Goal: Book appointment/travel/reservation

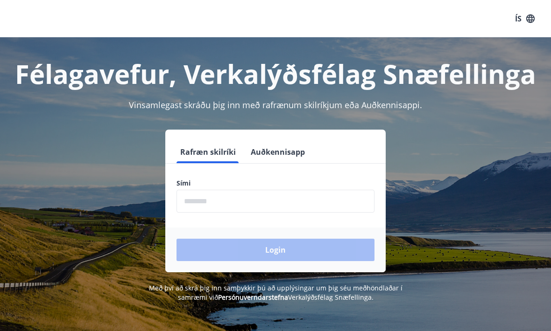
click at [264, 203] on input "phone" at bounding box center [275, 201] width 198 height 23
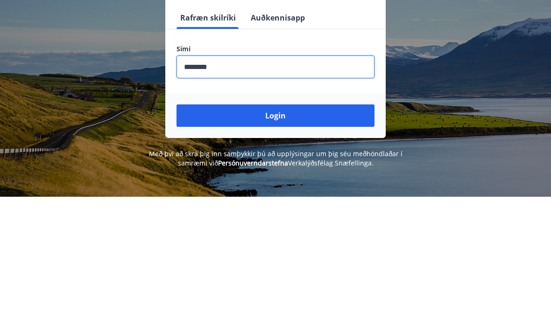
type input "********"
click at [272, 239] on button "Login" at bounding box center [275, 250] width 198 height 22
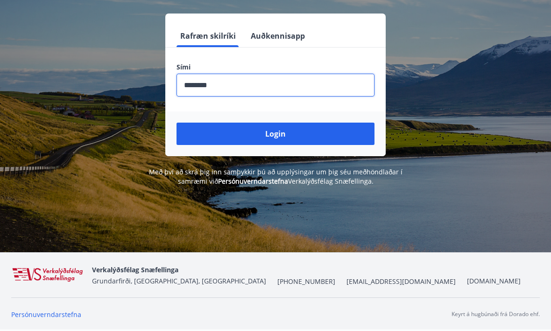
scroll to position [134, 0]
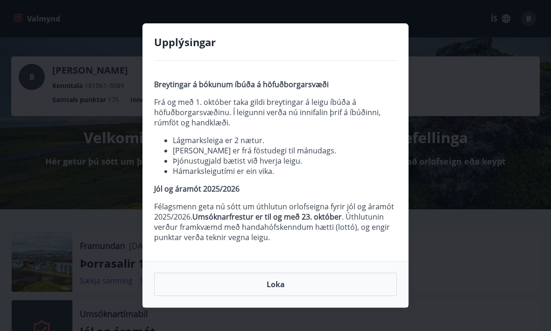
click at [263, 287] on button "Loka" at bounding box center [275, 284] width 243 height 23
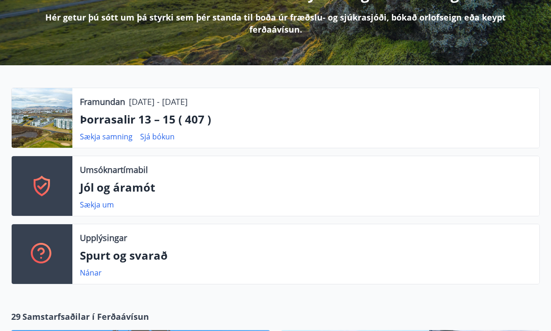
scroll to position [143, 0]
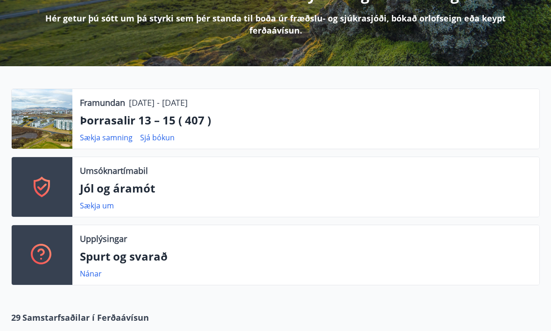
click at [93, 118] on p "Þorrasalir 13 – 15 ( 407 )" at bounding box center [306, 120] width 452 height 16
click at [94, 117] on p "Þorrasalir 13 – 15 ( 407 )" at bounding box center [306, 120] width 452 height 16
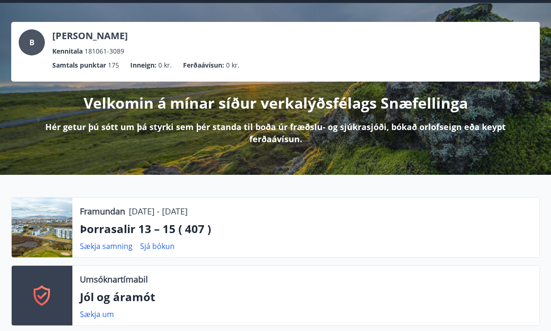
scroll to position [0, 0]
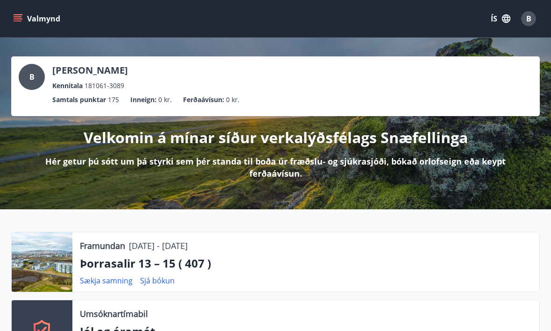
click at [17, 21] on icon "menu" at bounding box center [18, 21] width 8 height 1
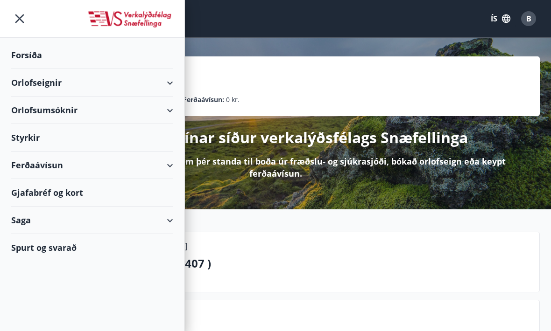
click at [45, 107] on div "Orlofsumsóknir" at bounding box center [92, 111] width 162 height 28
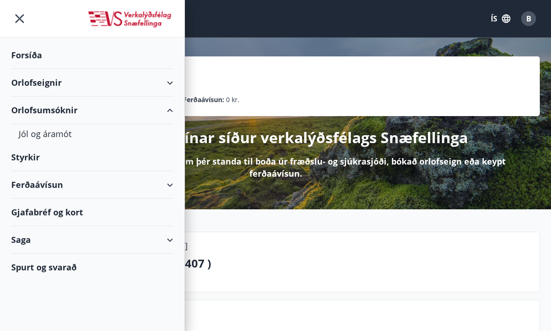
click at [46, 84] on div "Orlofseignir" at bounding box center [92, 83] width 162 height 28
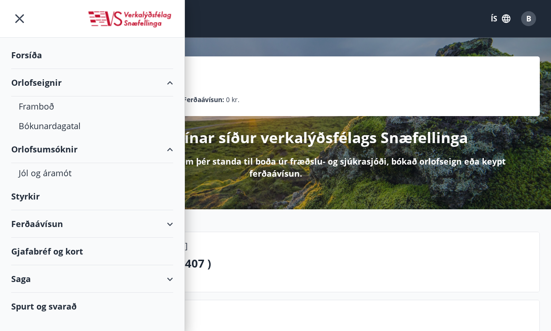
click at [47, 124] on div "Bókunardagatal" at bounding box center [92, 126] width 147 height 20
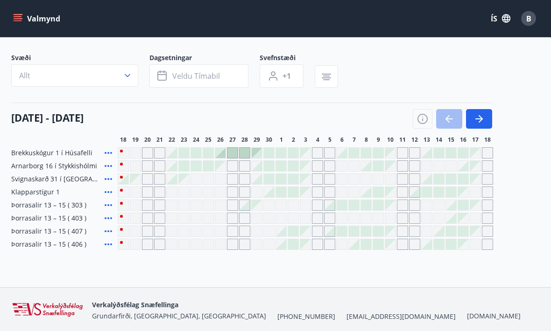
scroll to position [52, 0]
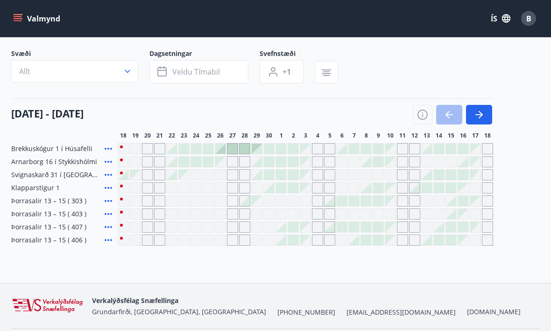
click at [63, 199] on span "Þorrasalir 13 – 15 ( 303 )" at bounding box center [48, 201] width 75 height 9
click at [172, 200] on div "Gráir dagar eru ekki bókanlegir" at bounding box center [171, 201] width 11 height 11
click at [168, 203] on div "Gráir dagar eru ekki bókanlegir" at bounding box center [171, 201] width 11 height 11
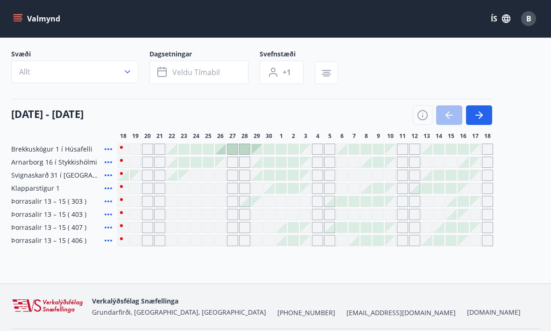
click at [146, 199] on div "Gráir dagar eru ekki bókanlegir" at bounding box center [147, 201] width 11 height 11
click at [190, 264] on div "Bókunardagatal Svæði Allt Dagsetningar Veldu tímabil Svefnstæði +1 18 september…" at bounding box center [275, 135] width 551 height 298
click at [109, 200] on icon at bounding box center [108, 201] width 11 height 11
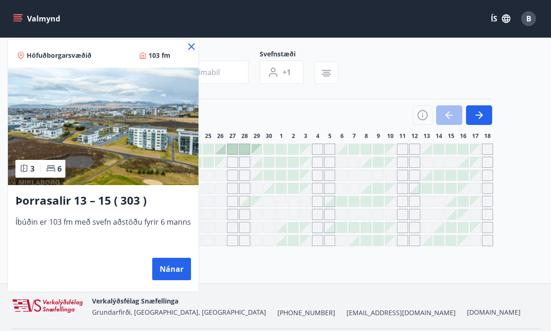
click at [170, 266] on button "Nánar" at bounding box center [171, 269] width 39 height 22
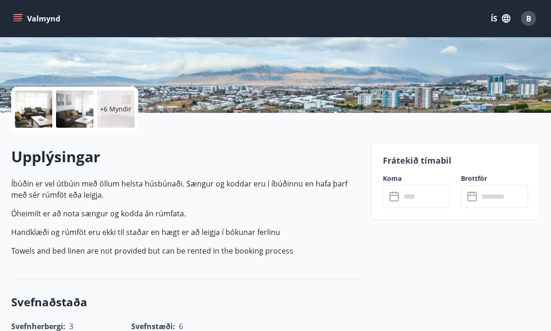
click at [422, 199] on input "text" at bounding box center [424, 197] width 49 height 23
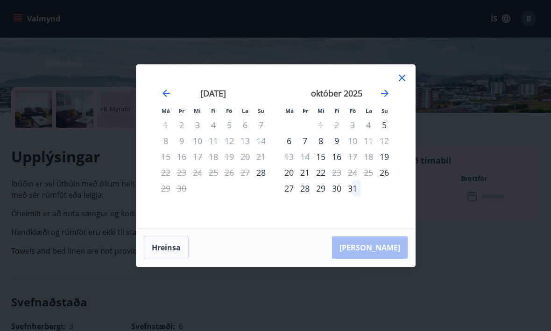
click at [405, 84] on icon at bounding box center [401, 77] width 11 height 11
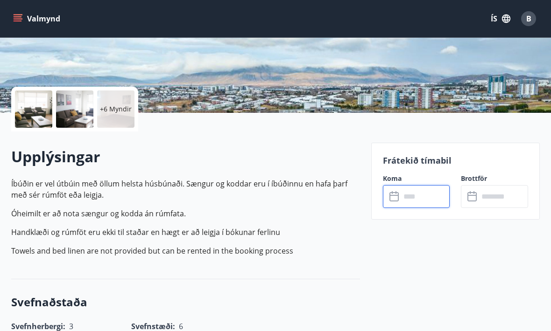
click at [7, 22] on div "Valmynd ÍS B" at bounding box center [275, 18] width 551 height 37
click at [20, 17] on icon "menu" at bounding box center [18, 16] width 8 height 1
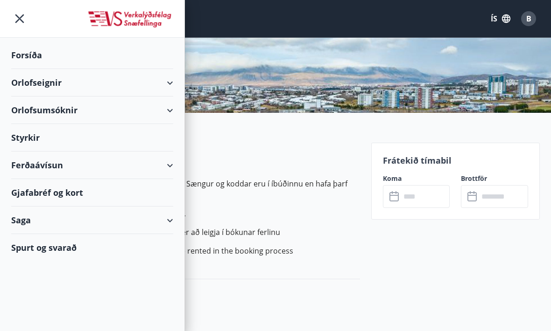
click at [167, 111] on div "Orlofsumsóknir" at bounding box center [92, 111] width 162 height 28
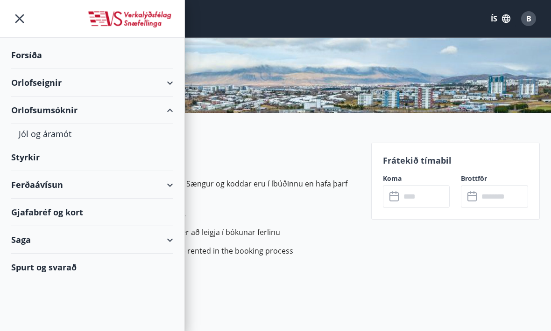
click at [34, 82] on div "Orlofseignir" at bounding box center [92, 83] width 162 height 28
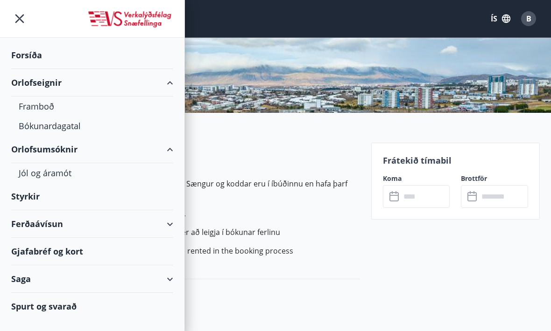
click at [38, 125] on div "Bókunardagatal" at bounding box center [92, 126] width 147 height 20
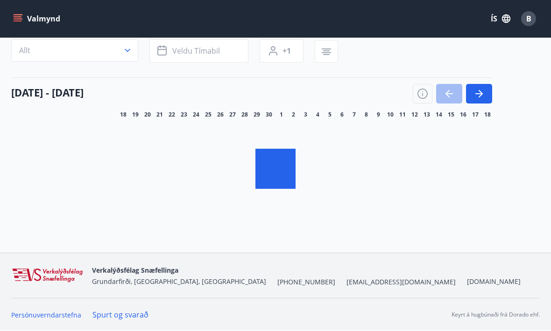
scroll to position [36, 0]
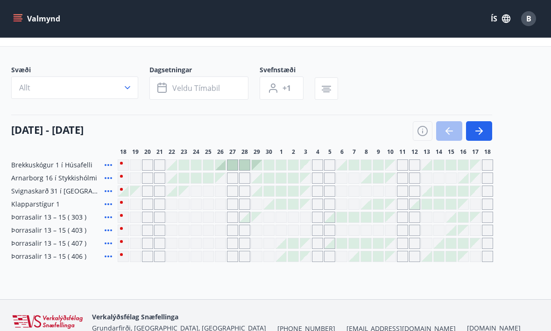
click at [127, 87] on icon "button" at bounding box center [127, 87] width 9 height 9
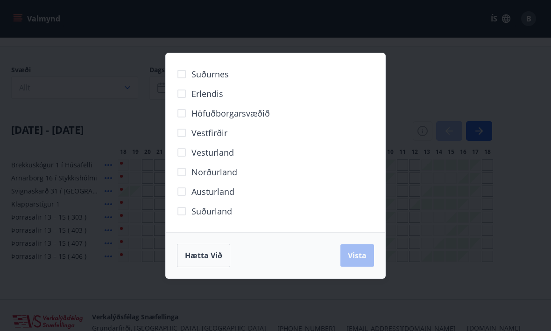
click at [207, 261] on span "Hætta við" at bounding box center [203, 256] width 37 height 10
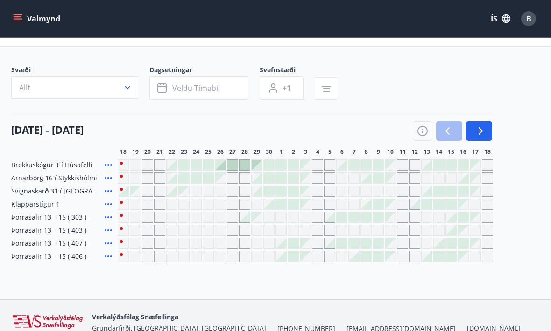
click at [105, 230] on icon at bounding box center [108, 231] width 7 height 2
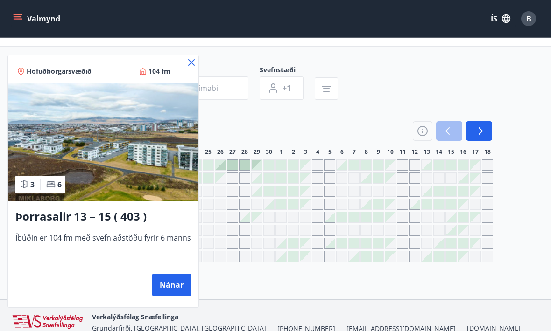
click at [170, 280] on button "Nánar" at bounding box center [171, 285] width 39 height 22
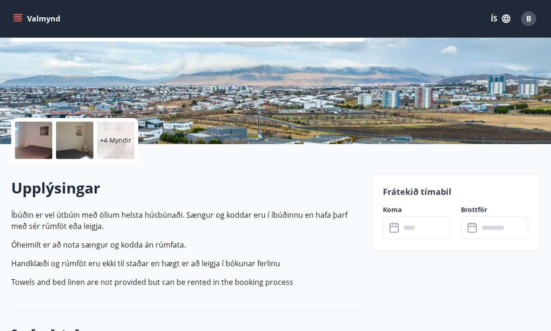
scroll to position [136, 0]
click at [427, 229] on input "text" at bounding box center [424, 227] width 49 height 23
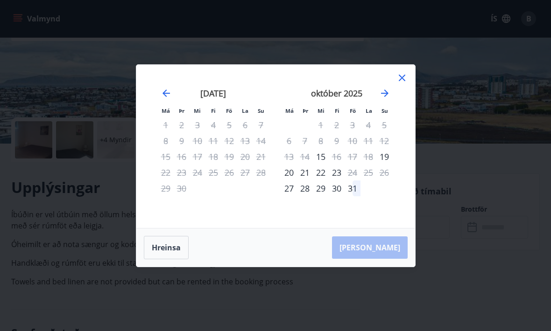
click at [407, 84] on icon at bounding box center [401, 77] width 11 height 11
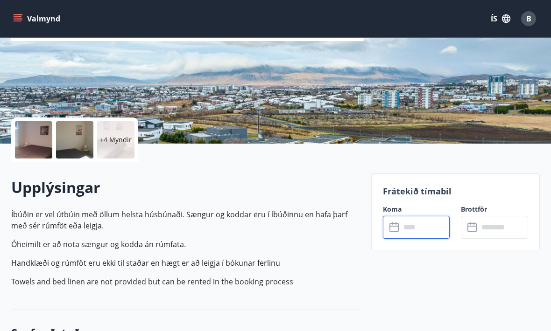
click at [21, 16] on icon "menu" at bounding box center [18, 16] width 8 height 1
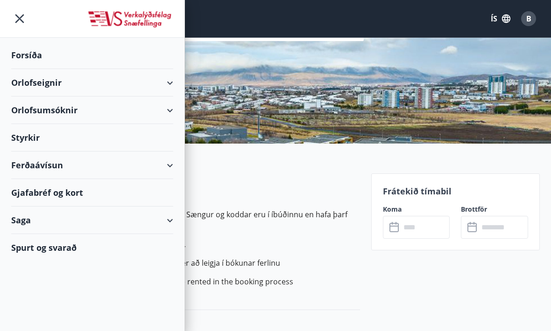
click at [53, 107] on div "Orlofsumsóknir" at bounding box center [92, 111] width 162 height 28
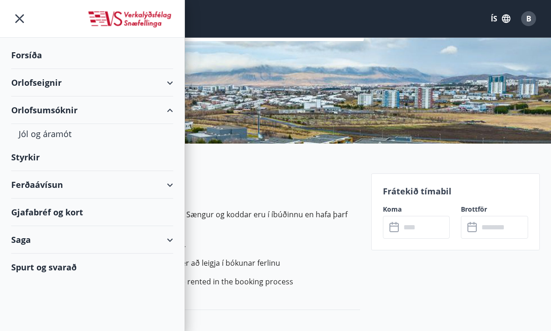
click at [32, 77] on div "Orlofseignir" at bounding box center [92, 83] width 162 height 28
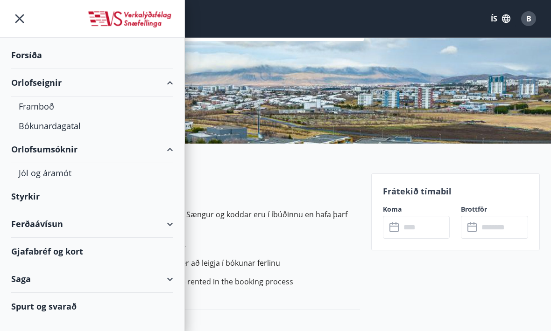
click at [59, 128] on div "Bókunardagatal" at bounding box center [92, 126] width 147 height 20
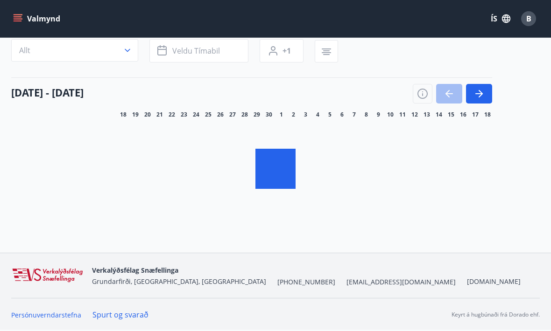
scroll to position [36, 0]
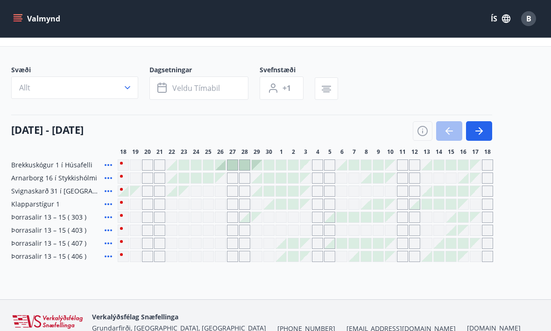
click at [108, 244] on icon at bounding box center [108, 244] width 7 height 2
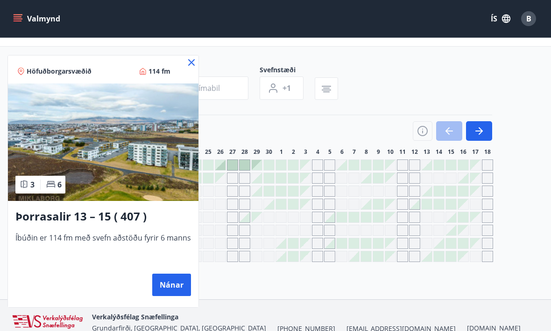
click at [174, 280] on button "Nánar" at bounding box center [171, 285] width 39 height 22
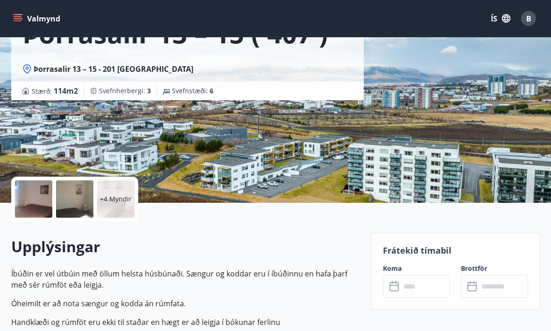
click at [391, 283] on icon at bounding box center [393, 287] width 9 height 9
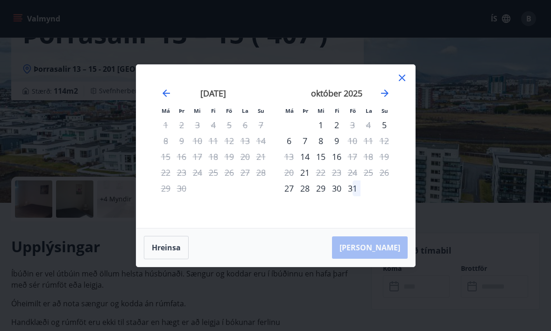
click at [397, 84] on icon at bounding box center [401, 77] width 11 height 11
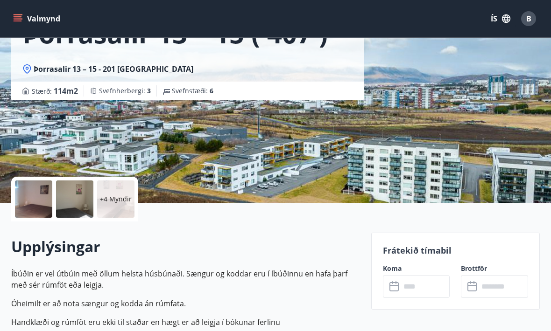
click at [16, 17] on icon "menu" at bounding box center [18, 16] width 8 height 1
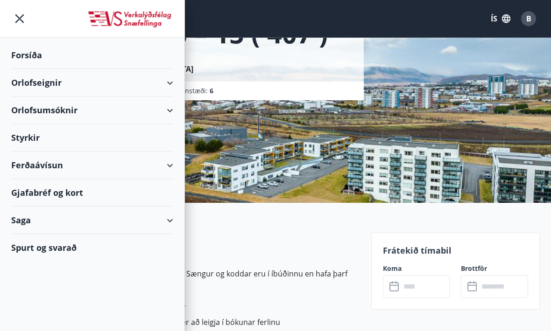
click at [35, 83] on div "Orlofseignir" at bounding box center [92, 83] width 162 height 28
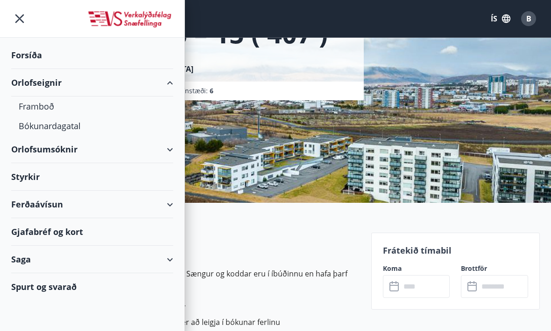
click at [47, 126] on div "Bókunardagatal" at bounding box center [92, 126] width 147 height 20
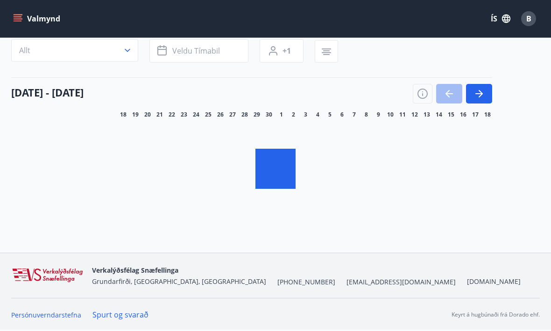
scroll to position [36, 0]
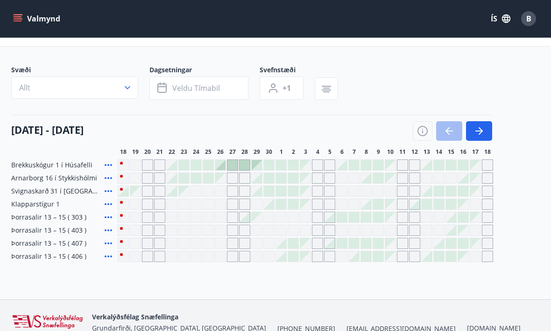
click at [105, 258] on icon at bounding box center [108, 256] width 11 height 11
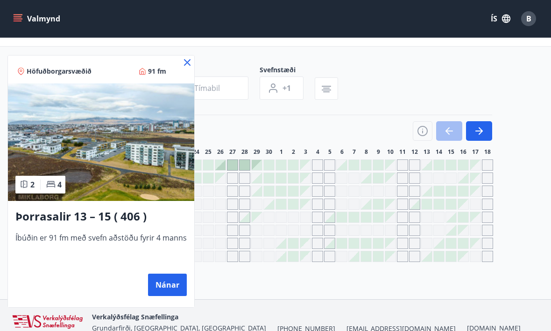
click at [167, 278] on button "Nánar" at bounding box center [167, 285] width 39 height 22
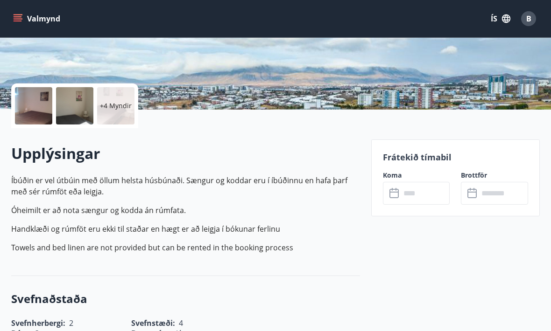
scroll to position [155, 0]
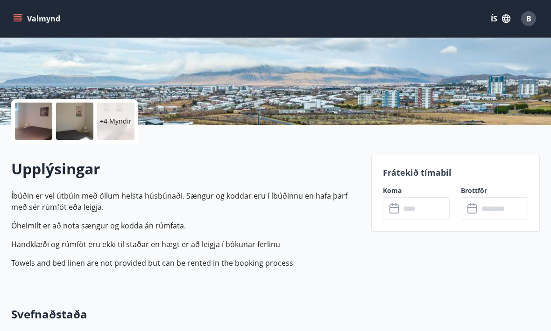
click at [391, 209] on icon at bounding box center [394, 208] width 11 height 11
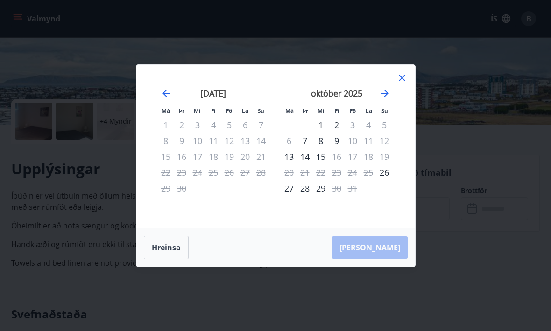
click at [400, 81] on icon at bounding box center [401, 78] width 7 height 7
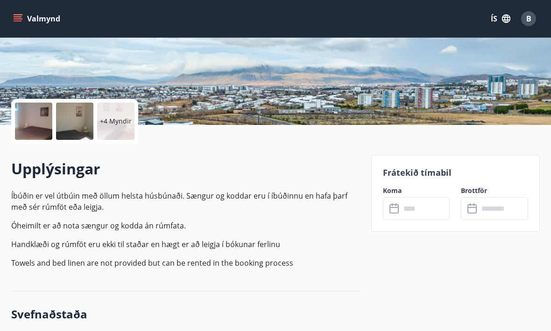
click at [12, 19] on button "Valmynd" at bounding box center [37, 18] width 53 height 17
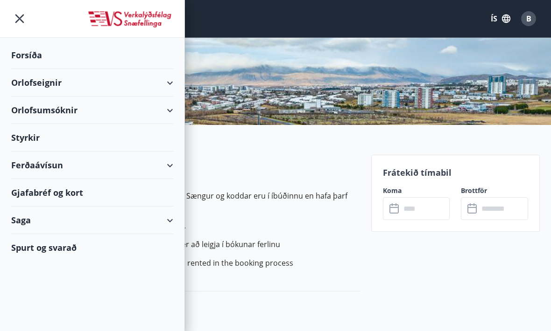
click at [37, 85] on div "Orlofseignir" at bounding box center [92, 83] width 162 height 28
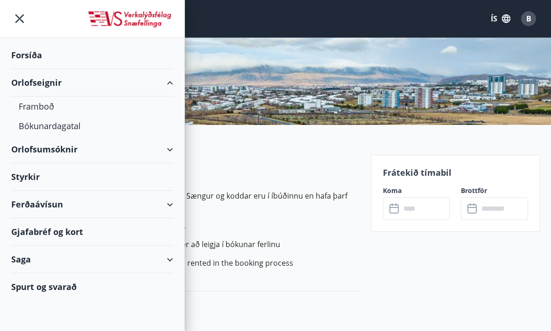
click at [42, 121] on div "Bókunardagatal" at bounding box center [92, 126] width 147 height 20
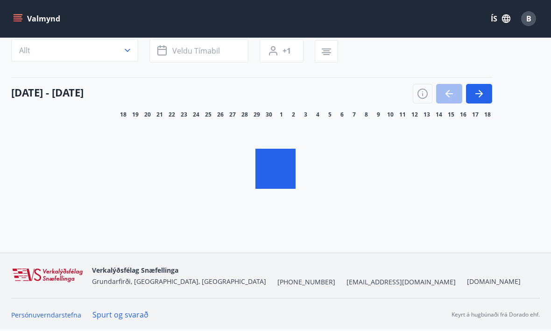
scroll to position [36, 0]
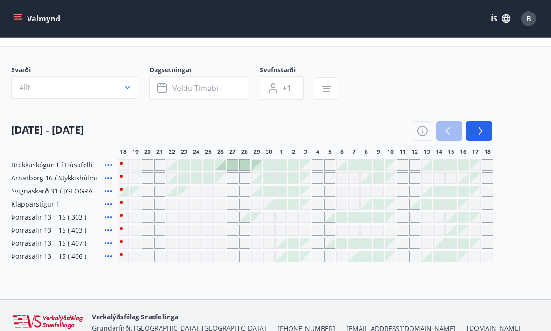
click at [107, 207] on icon at bounding box center [108, 204] width 11 height 11
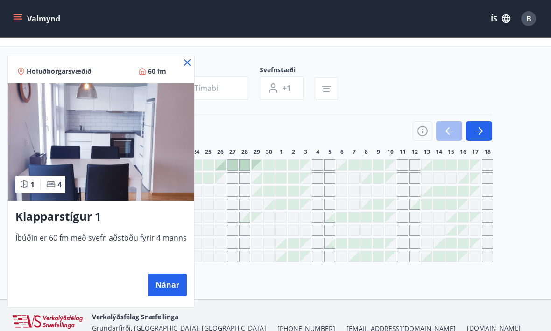
click at [168, 281] on button "Nánar" at bounding box center [167, 285] width 39 height 22
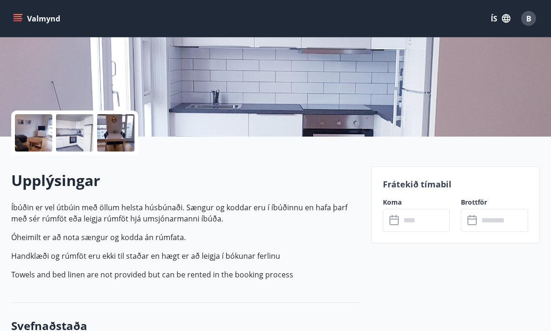
click at [396, 219] on icon at bounding box center [393, 219] width 9 height 1
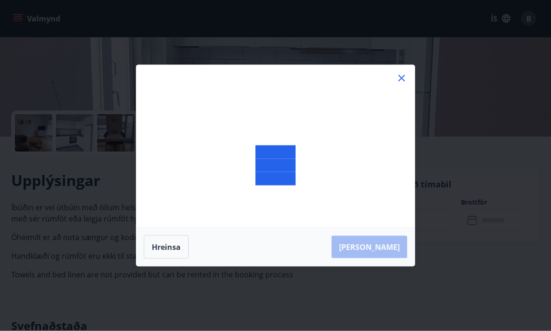
scroll to position [143, 0]
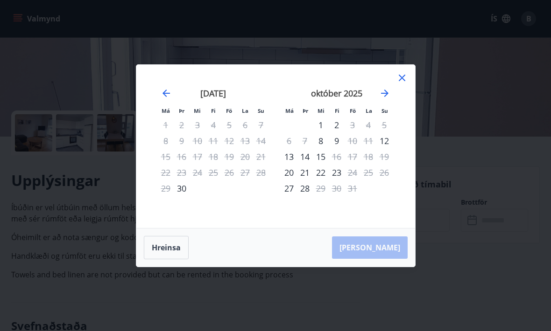
click at [398, 81] on icon at bounding box center [401, 78] width 7 height 7
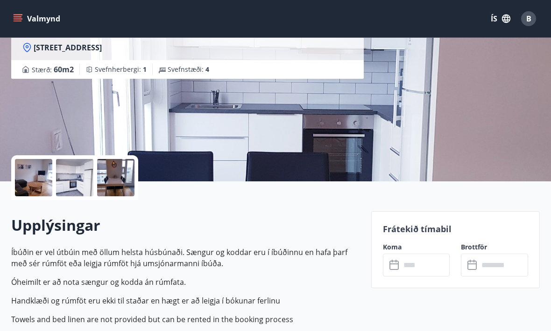
scroll to position [0, 0]
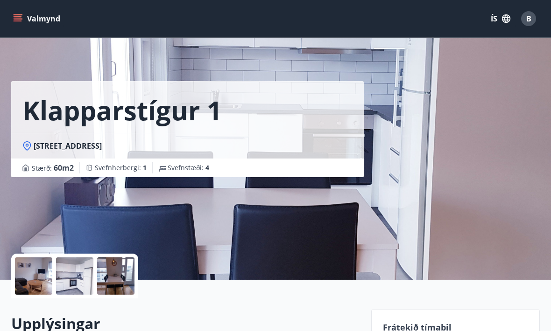
click at [19, 14] on icon "menu" at bounding box center [17, 18] width 9 height 9
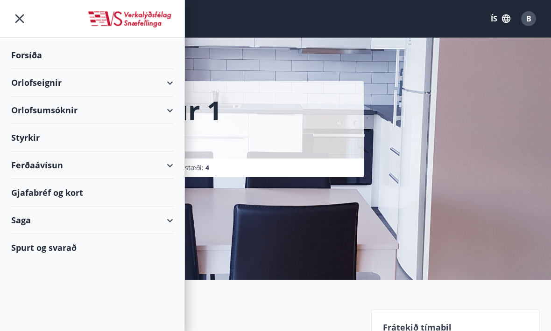
click at [18, 134] on div "Styrkir" at bounding box center [92, 138] width 162 height 28
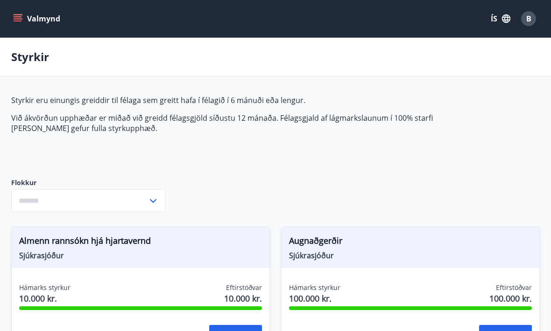
type input "***"
click at [527, 17] on span "B" at bounding box center [528, 19] width 5 height 10
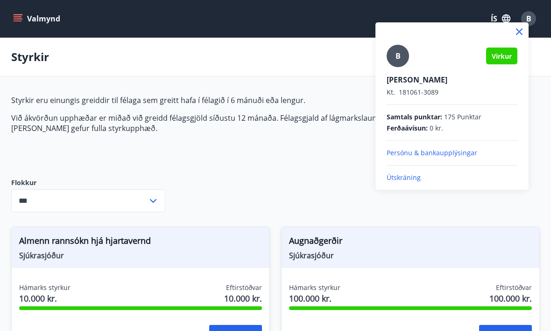
click at [405, 178] on p "Útskráning" at bounding box center [451, 177] width 131 height 9
